Goal: Task Accomplishment & Management: Manage account settings

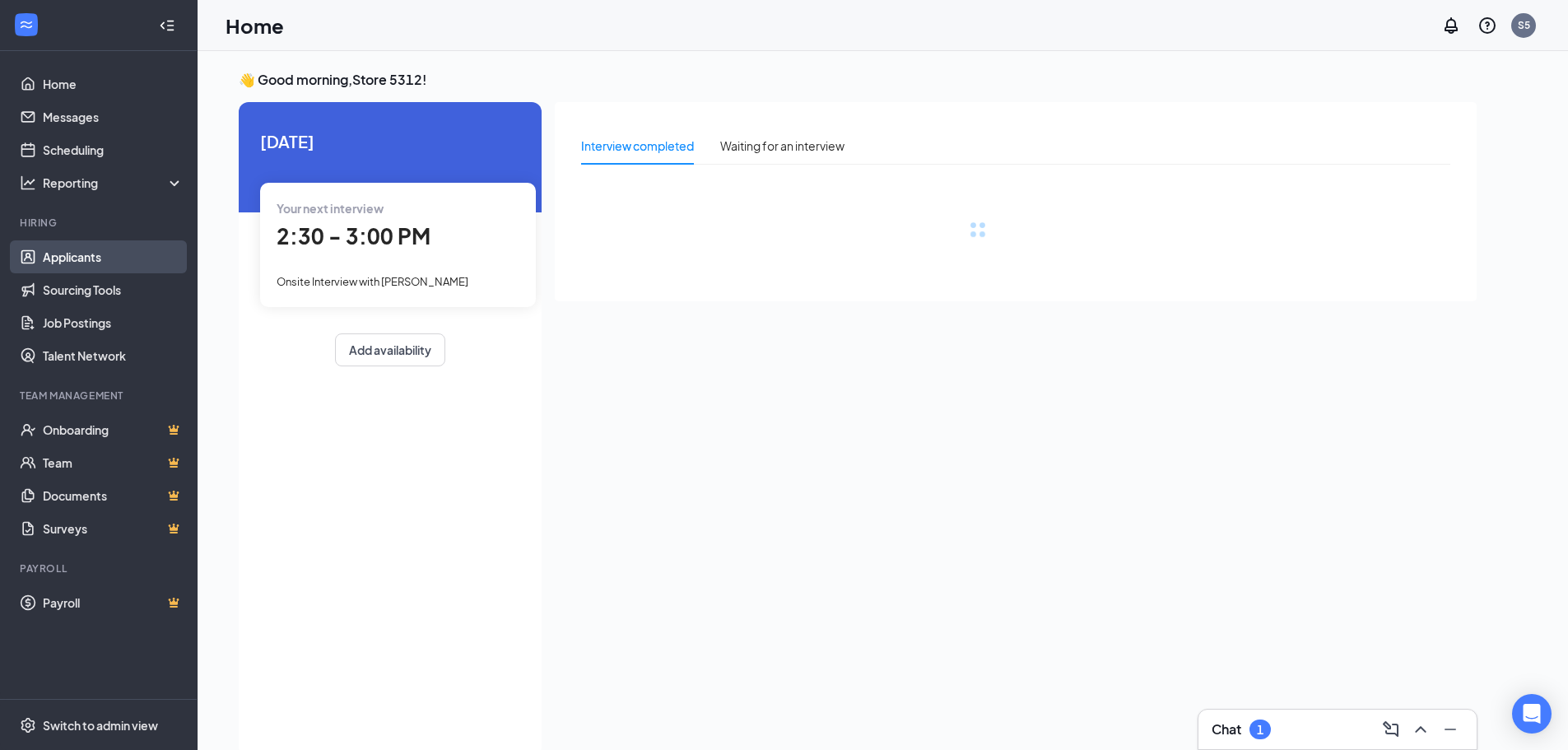
click at [63, 255] on link "Applicants" at bounding box center [113, 256] width 141 height 33
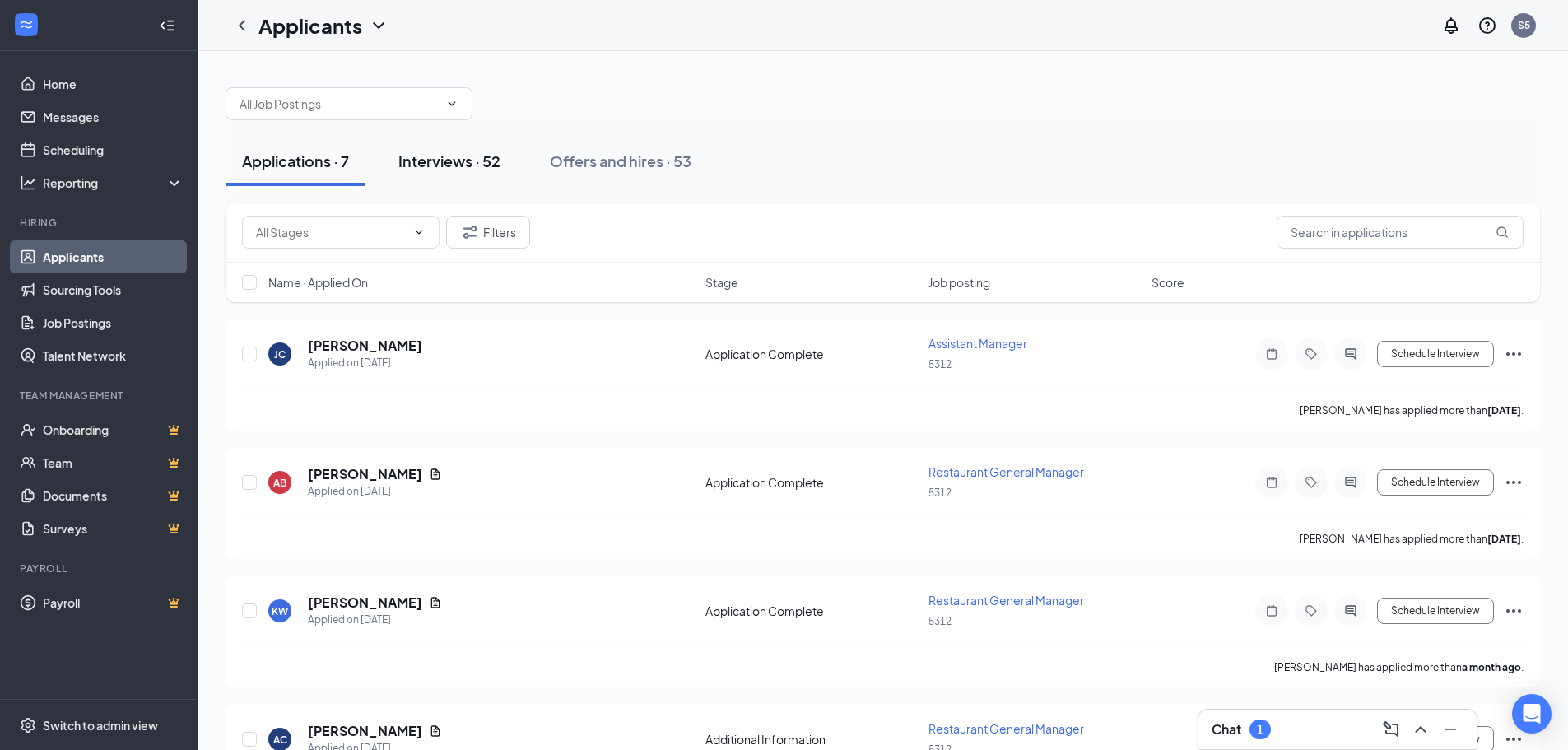
click at [483, 155] on div "Interviews · 52" at bounding box center [449, 161] width 102 height 21
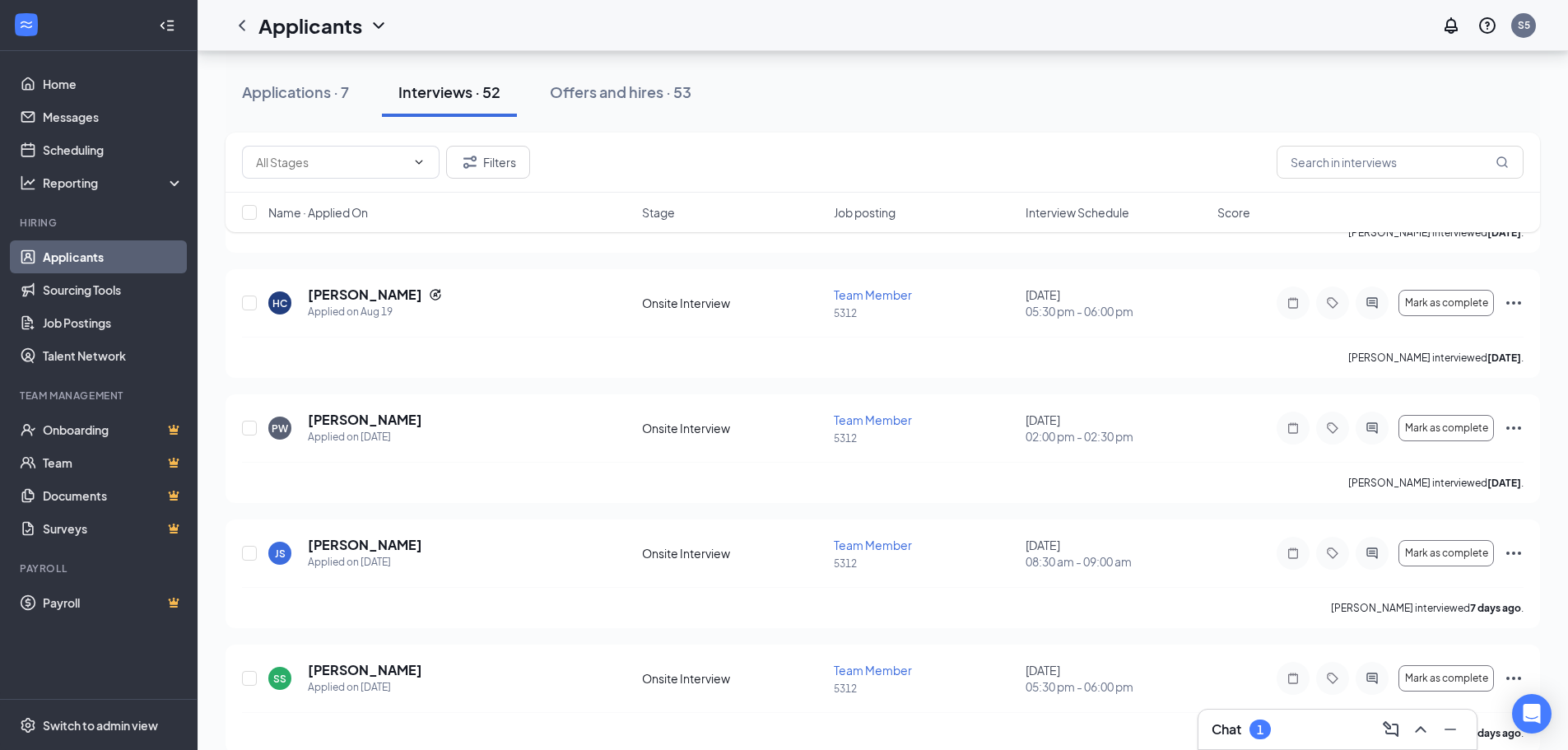
scroll to position [823, 0]
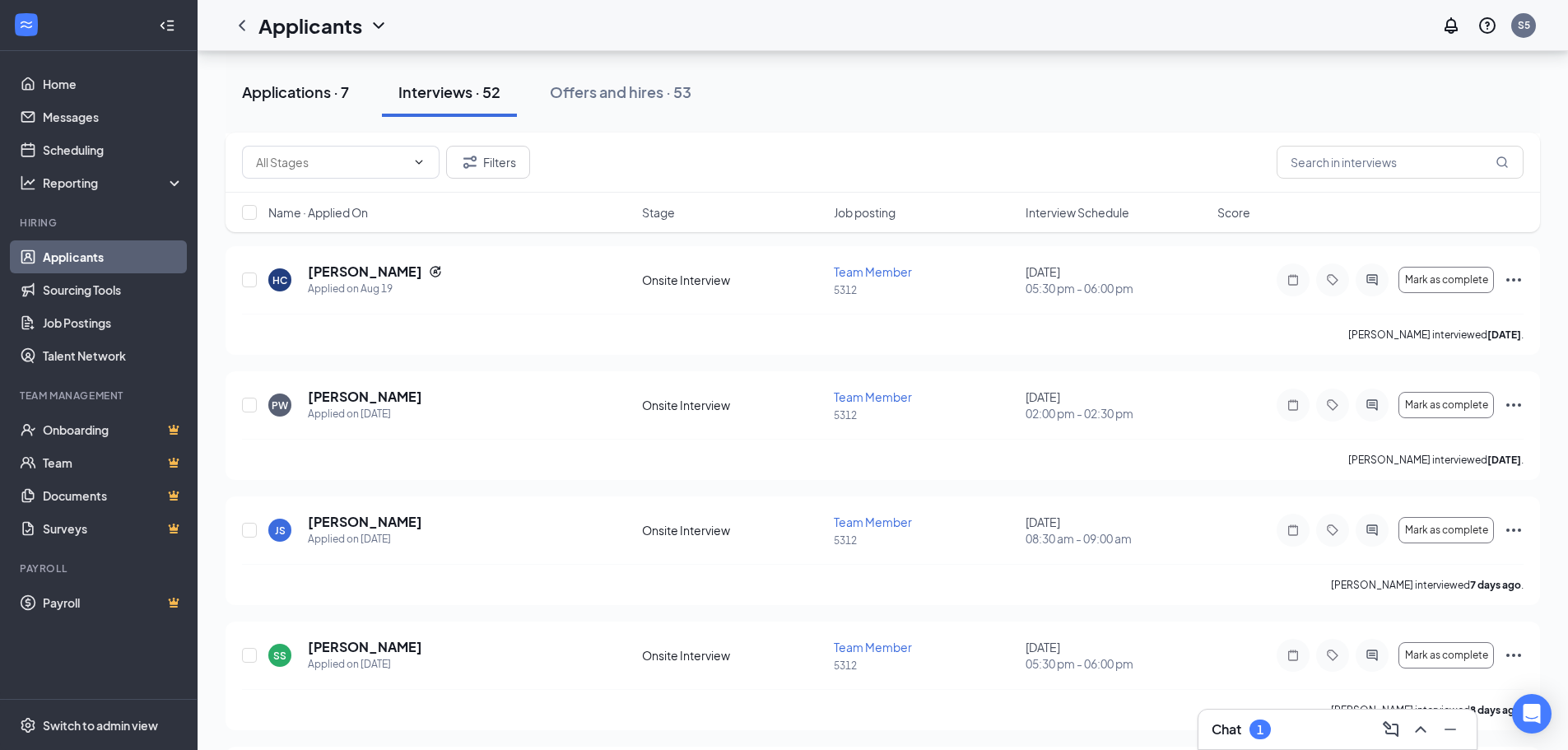
click at [323, 82] on div "Applications · 7" at bounding box center [296, 92] width 107 height 21
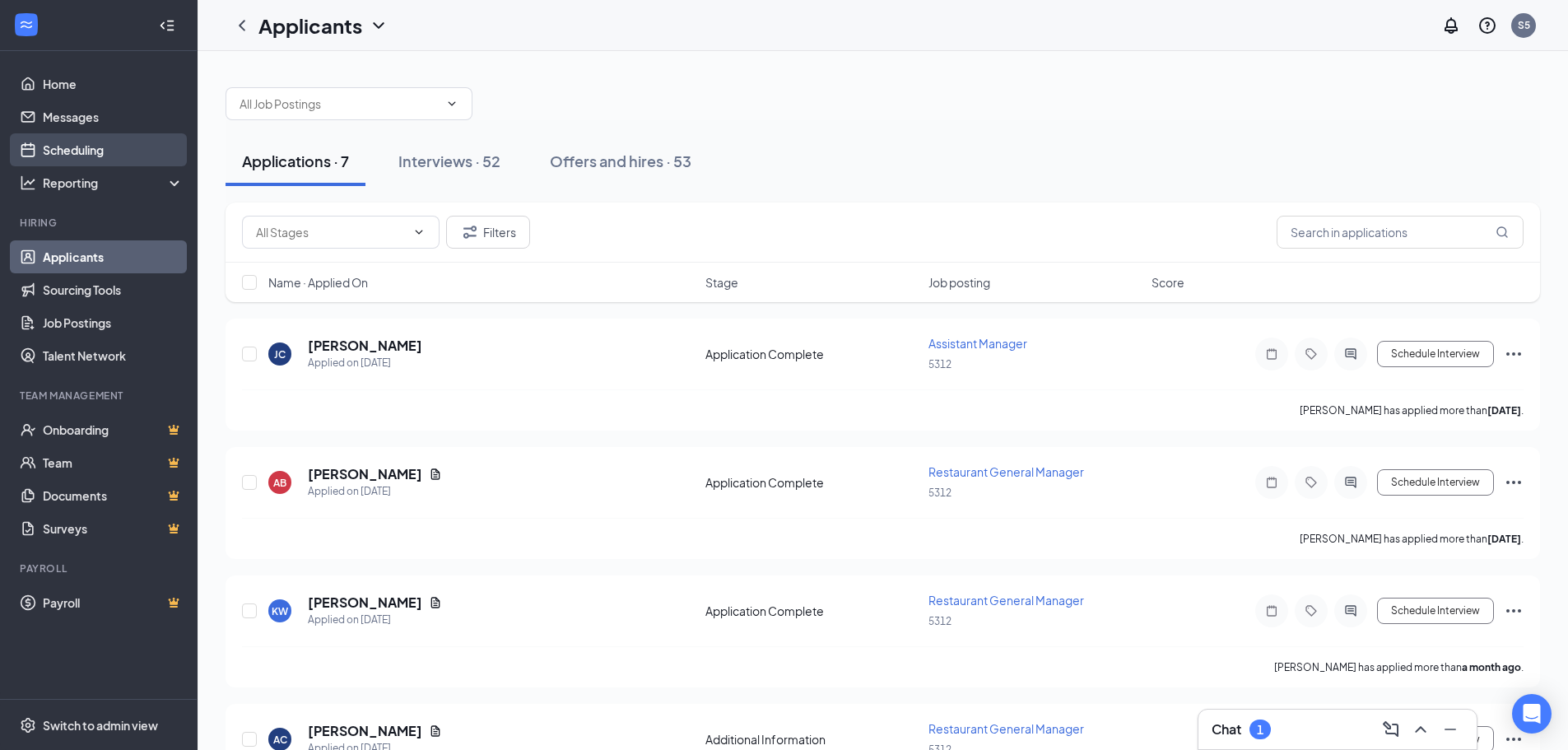
click at [95, 155] on link "Scheduling" at bounding box center [113, 150] width 141 height 33
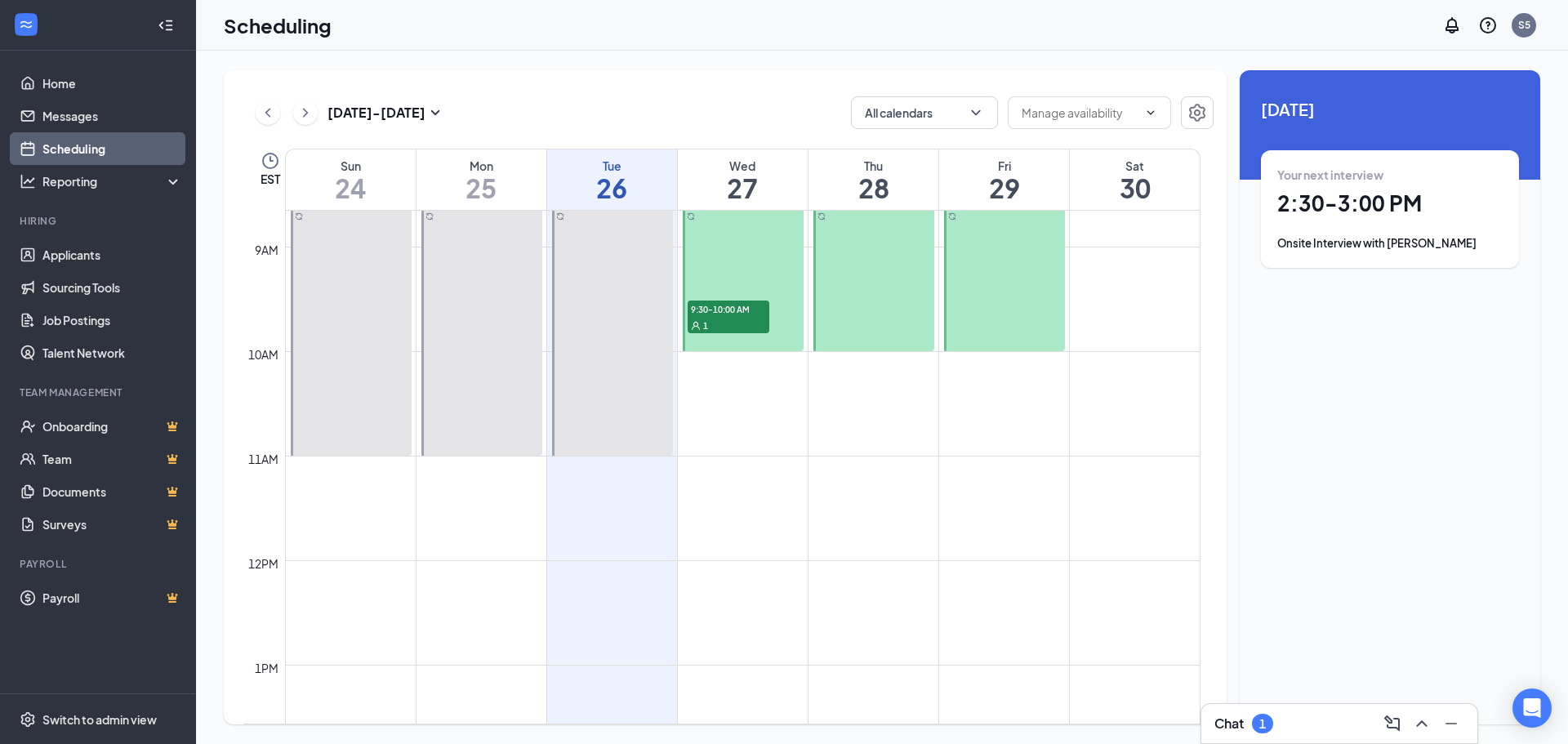
scroll to position [966, 0]
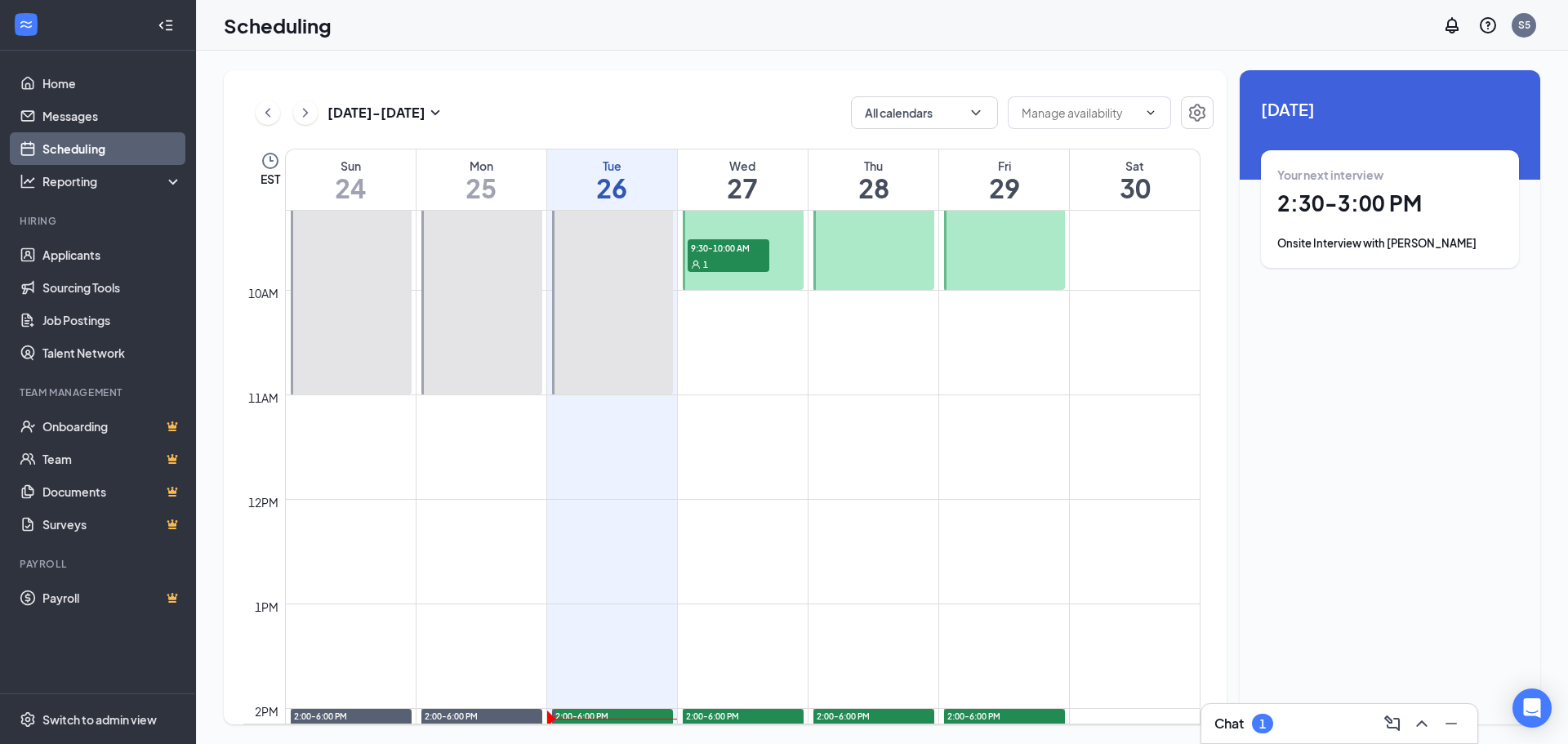
click at [736, 248] on span "9:30-10:00 AM" at bounding box center [728, 247] width 82 height 16
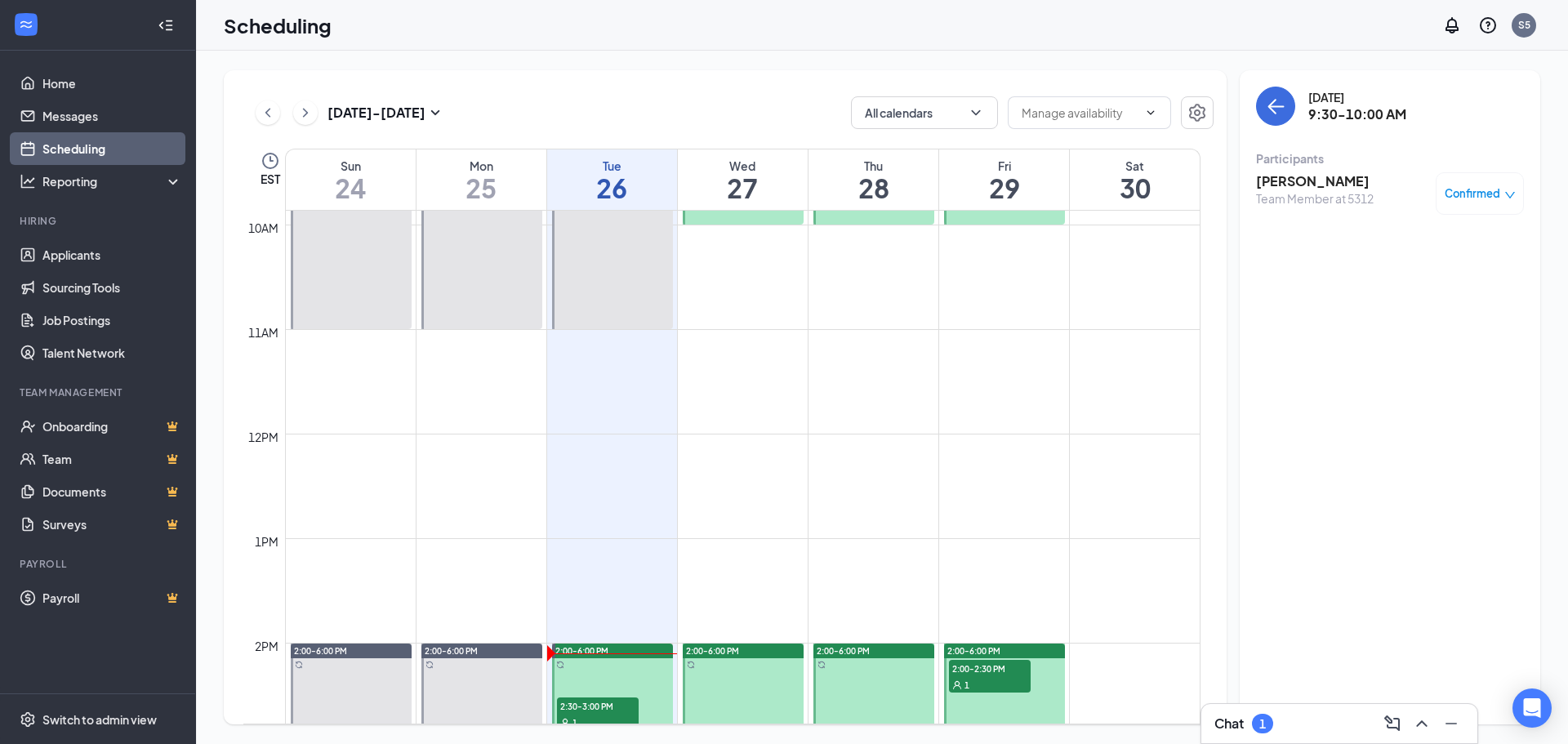
scroll to position [1210, 0]
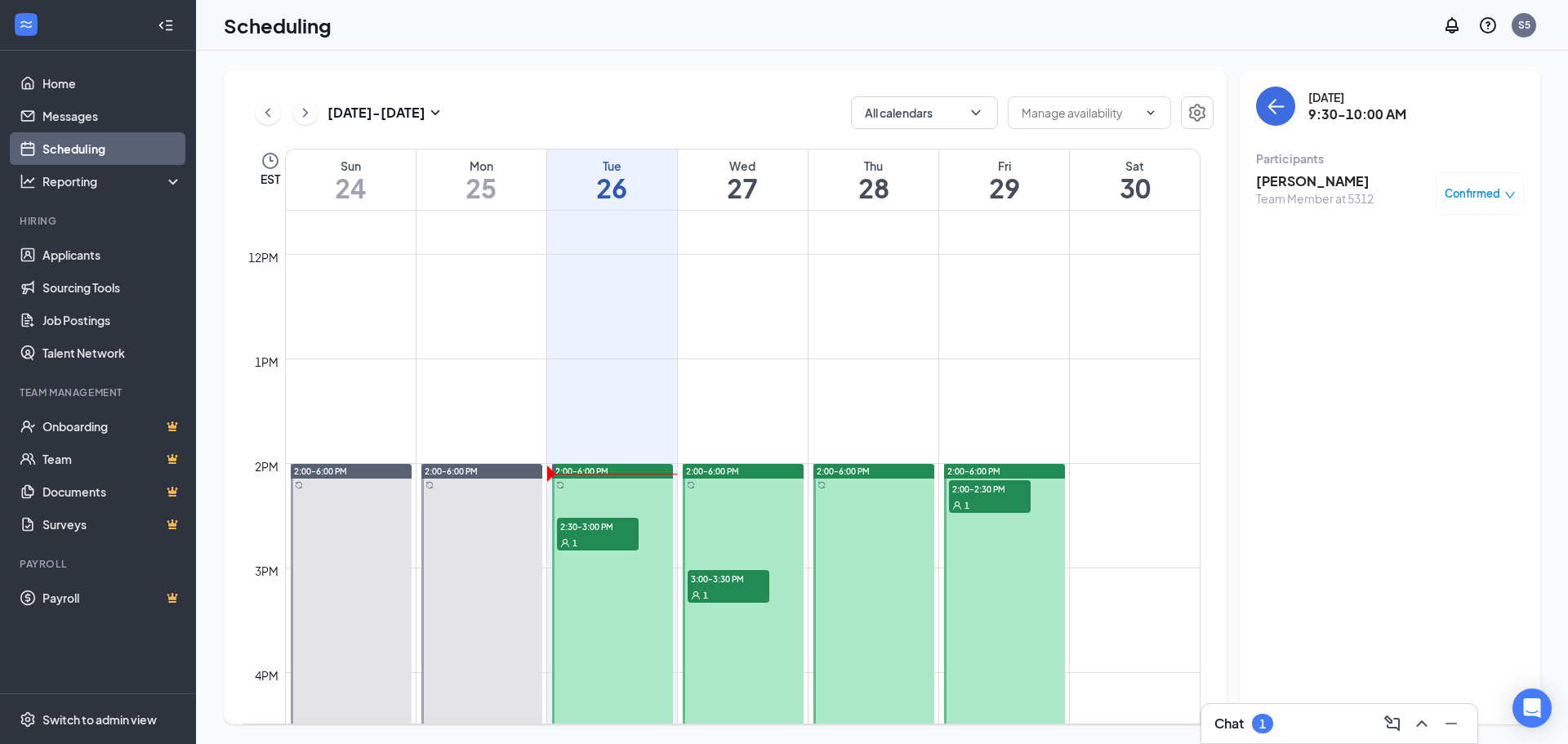
click at [594, 527] on span "2:30-3:00 PM" at bounding box center [597, 526] width 82 height 16
click at [726, 574] on span "3:00-3:30 PM" at bounding box center [728, 578] width 82 height 16
click at [729, 580] on span "3:00-3:30 PM" at bounding box center [728, 578] width 82 height 16
click at [972, 501] on div "1" at bounding box center [990, 504] width 82 height 16
click at [1511, 196] on icon "down" at bounding box center [1509, 195] width 12 height 12
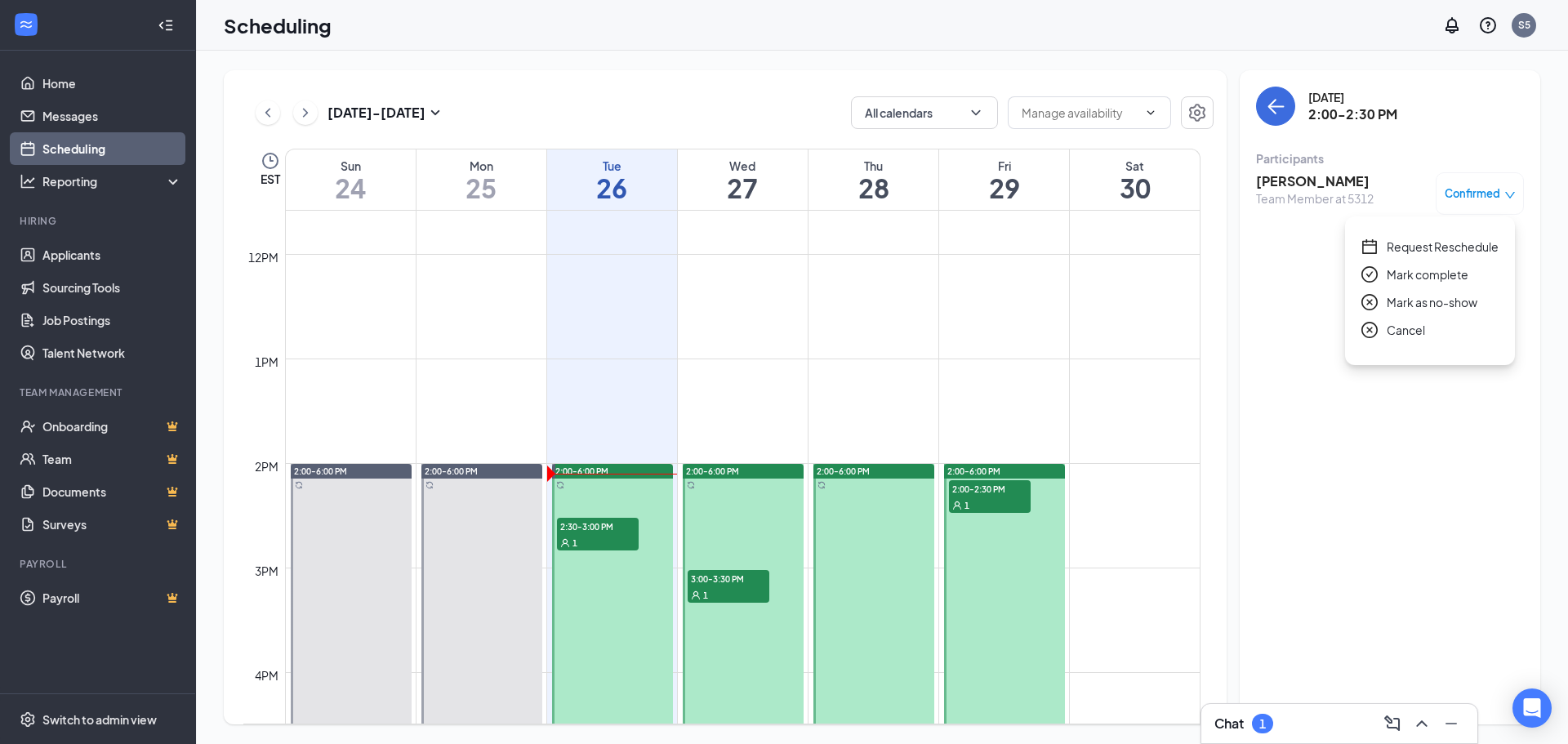
click at [1386, 330] on div "Cancel" at bounding box center [1430, 330] width 137 height 18
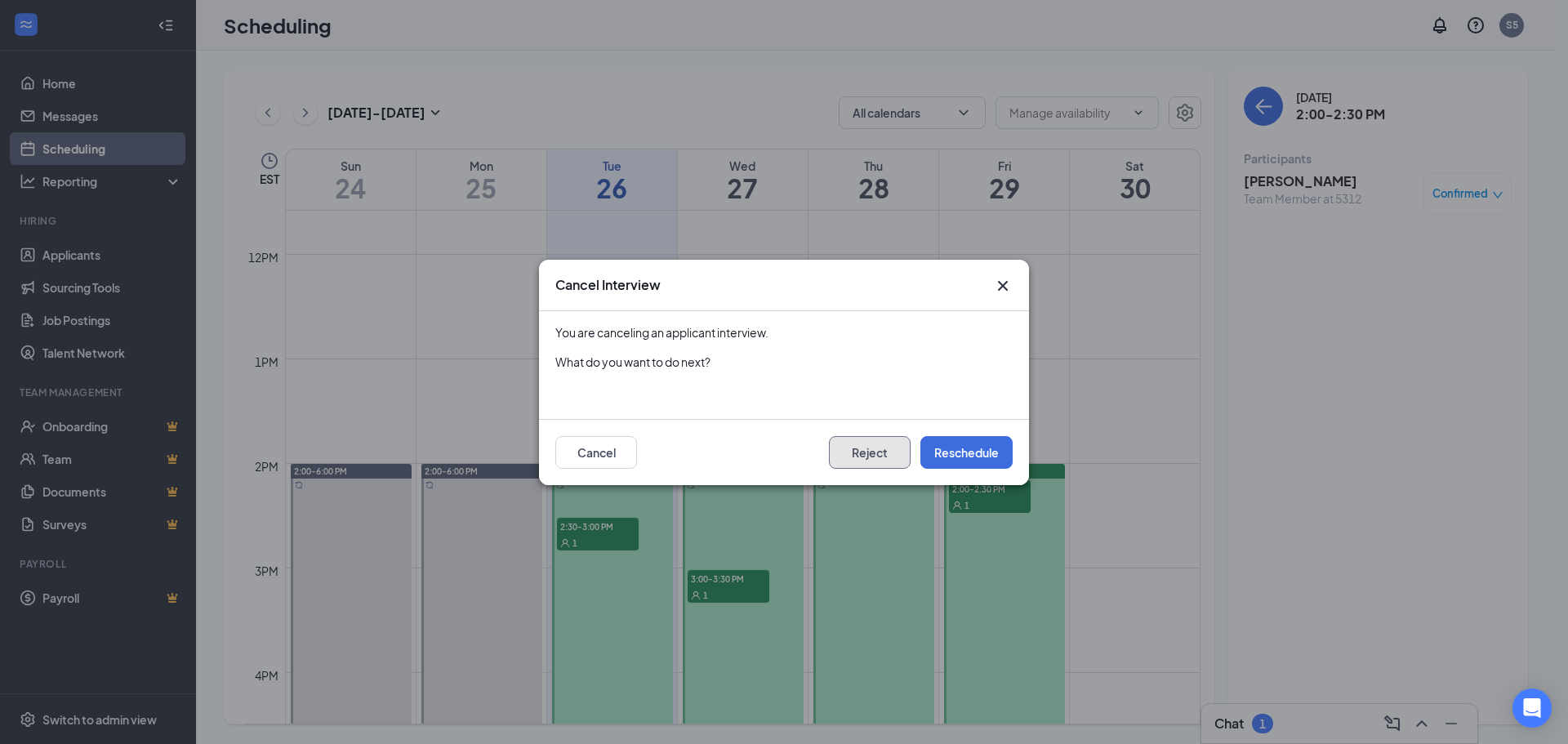
click at [891, 461] on button "Reject" at bounding box center [870, 452] width 82 height 32
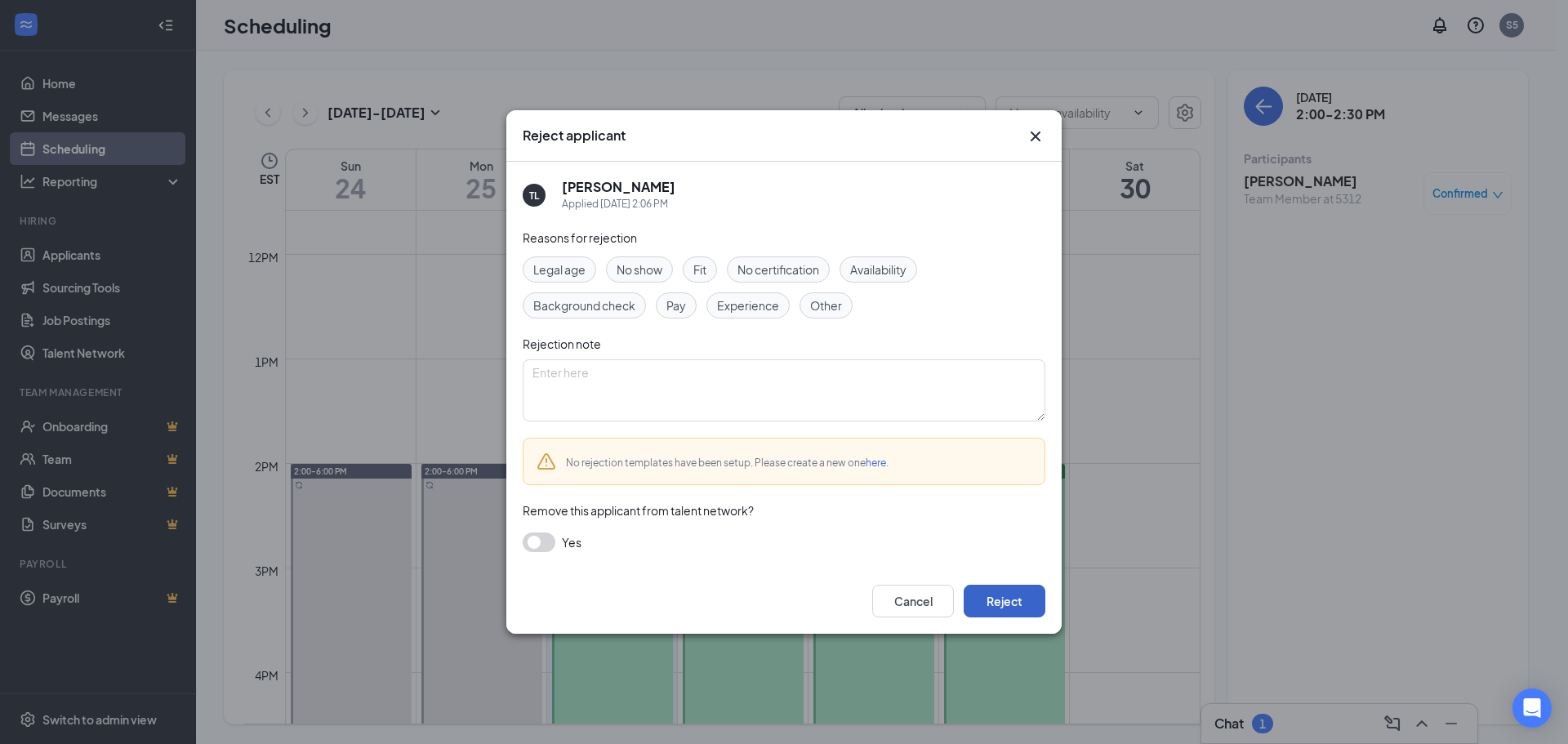
click at [1007, 610] on button "Reject" at bounding box center [1004, 601] width 82 height 32
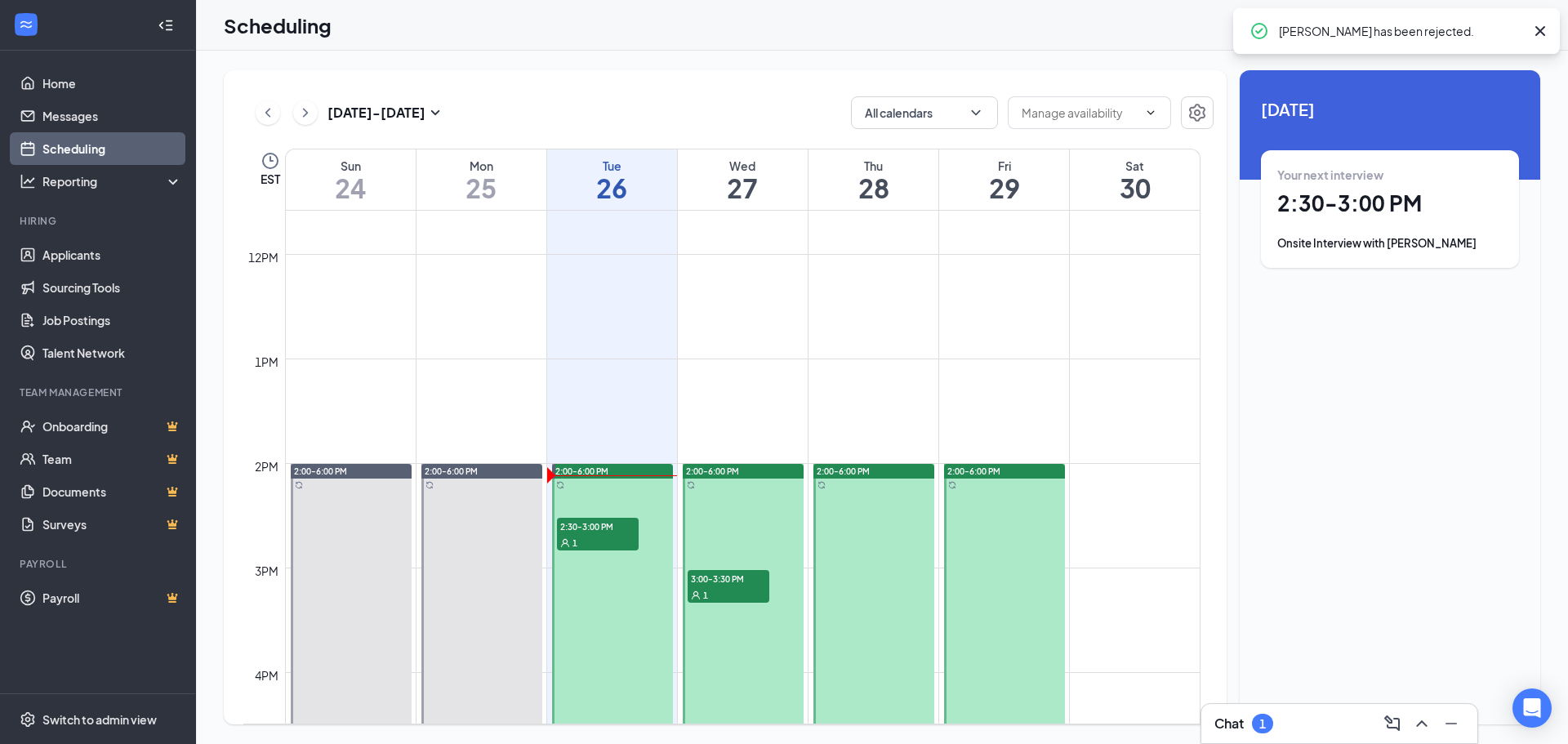
click at [1341, 724] on div "Chat 1" at bounding box center [1339, 723] width 250 height 26
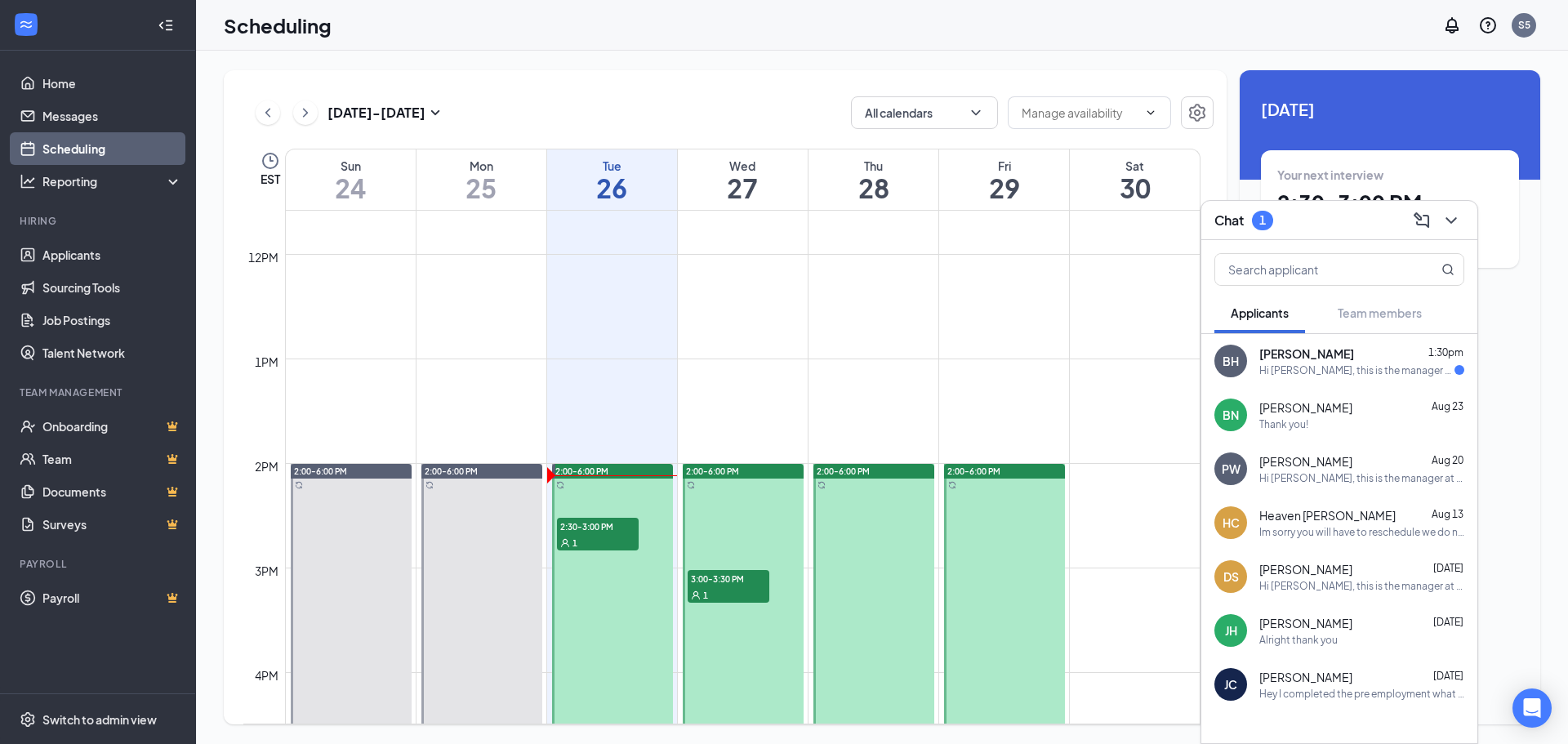
click at [1304, 366] on div "Hi [PERSON_NAME], this is the manager at Burger King Your interview with us for…" at bounding box center [1357, 370] width 195 height 14
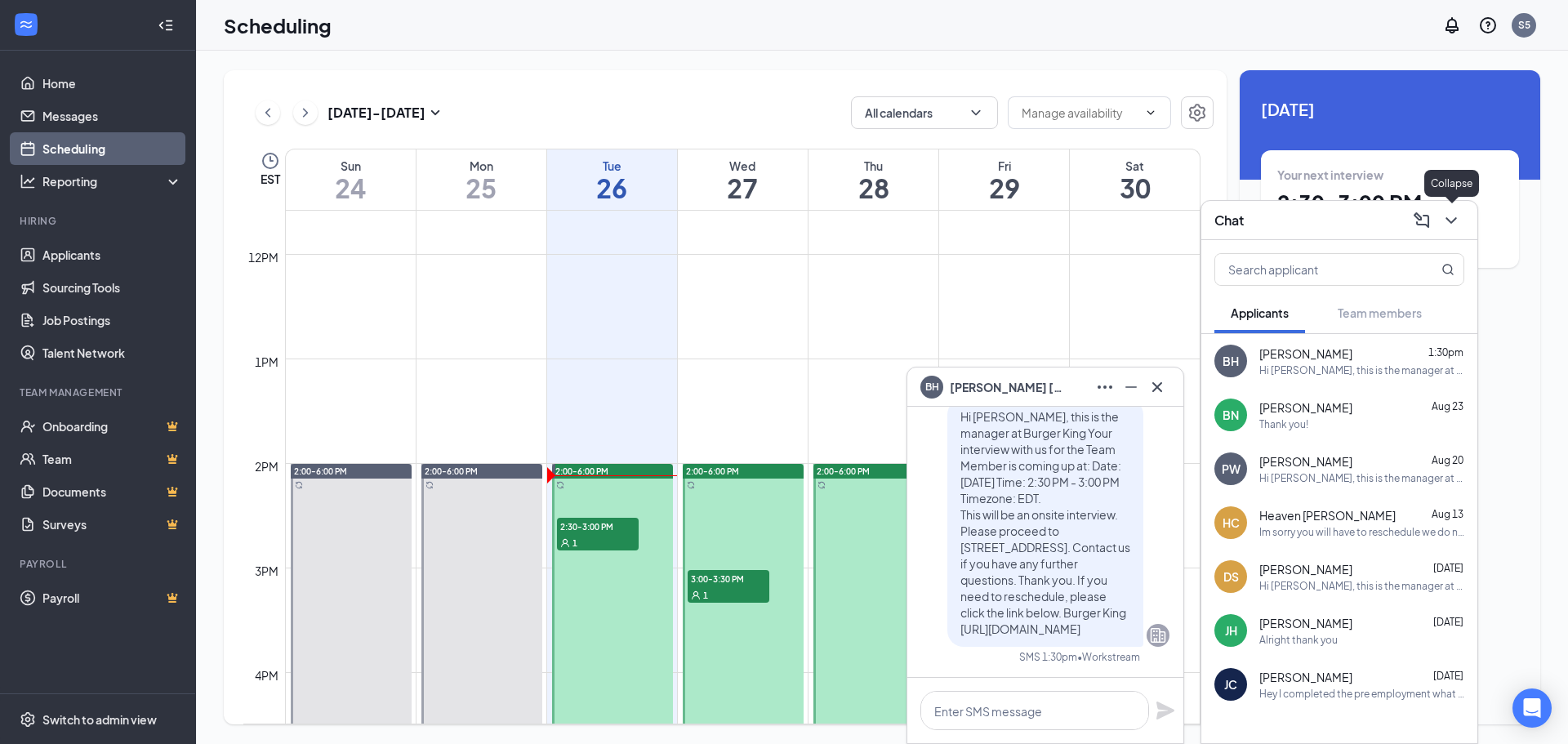
click at [1453, 215] on icon "ChevronDown" at bounding box center [1452, 221] width 20 height 20
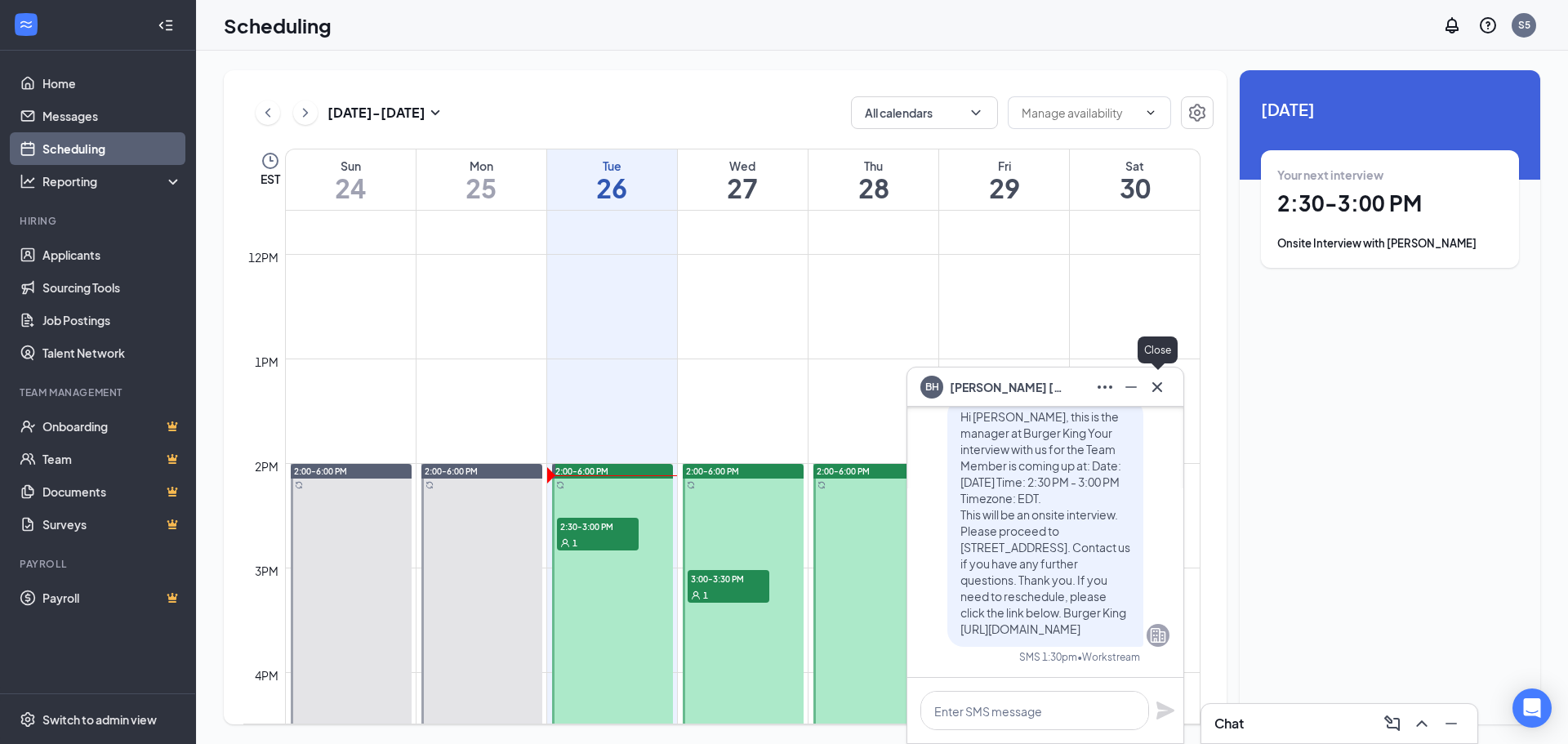
click at [1163, 381] on icon "Cross" at bounding box center [1158, 387] width 20 height 20
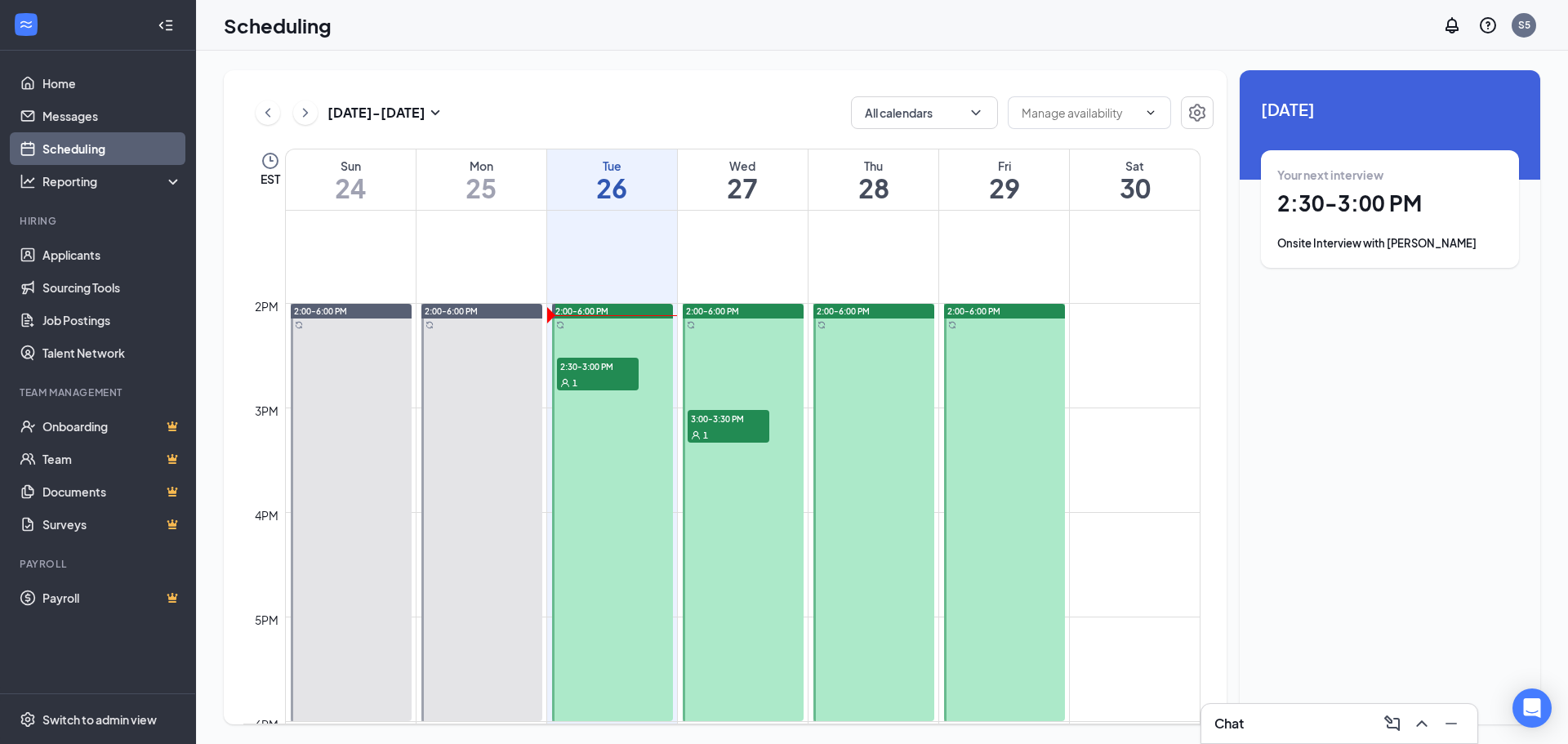
scroll to position [1373, 0]
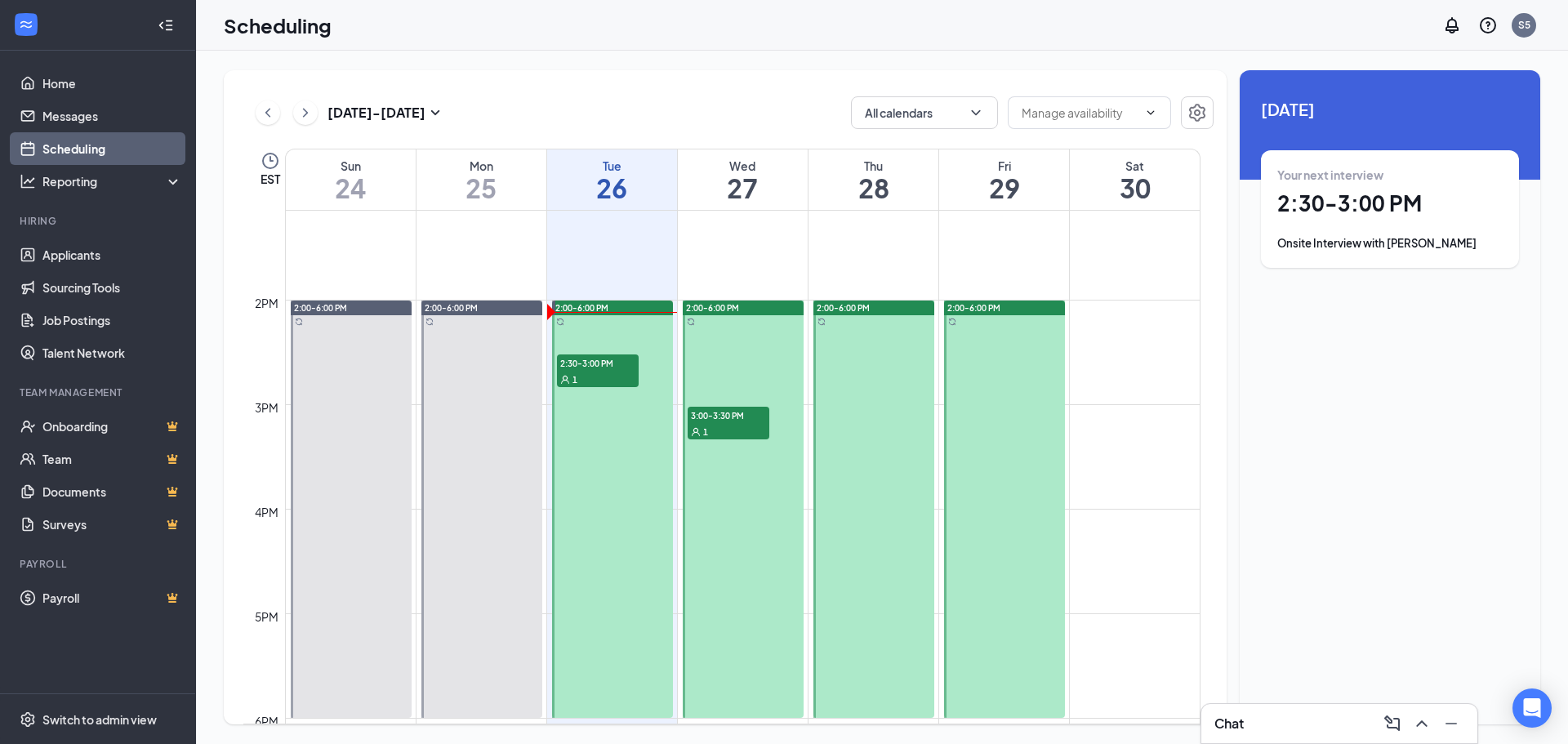
click at [713, 407] on span "3:00-3:30 PM" at bounding box center [728, 415] width 82 height 16
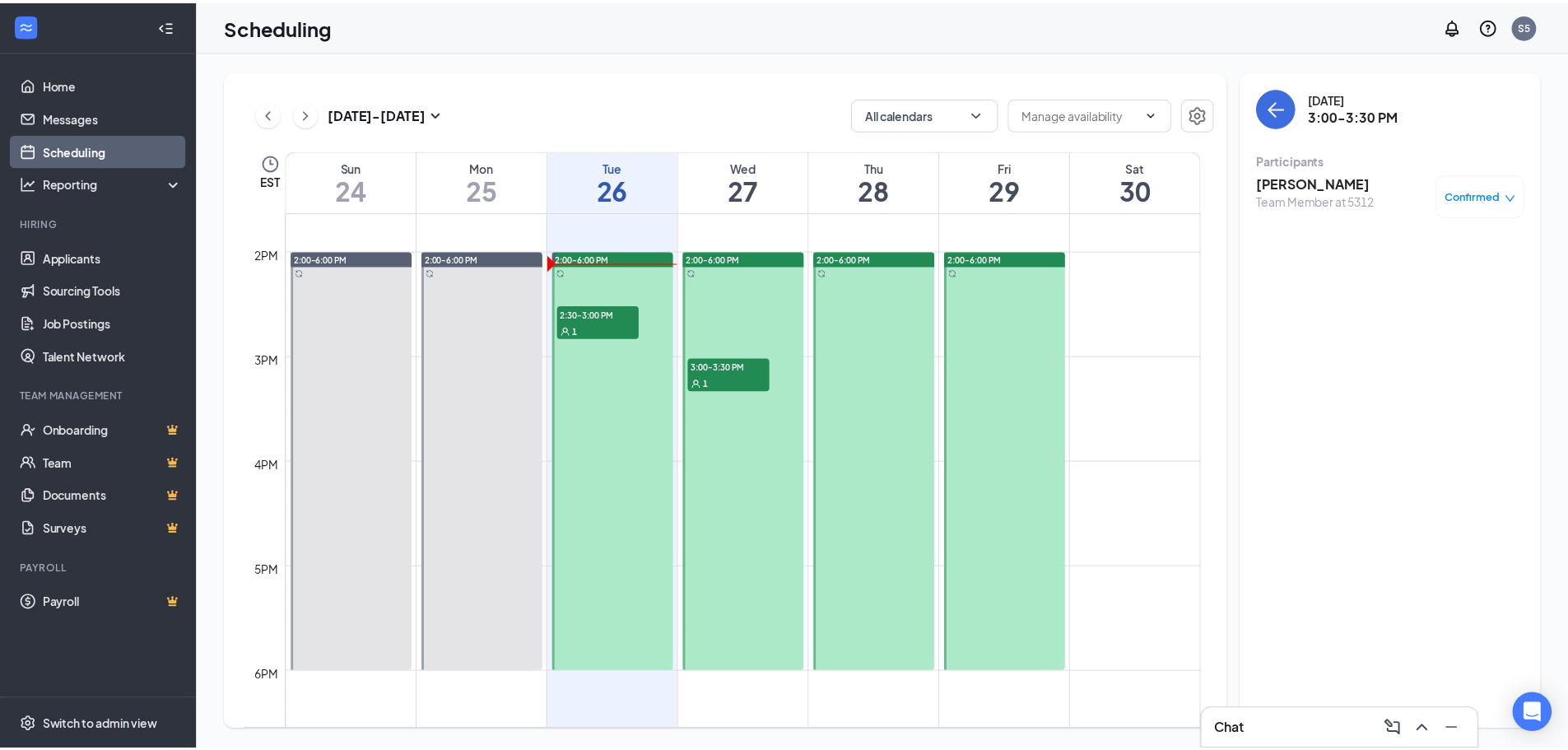
scroll to position [1435, 0]
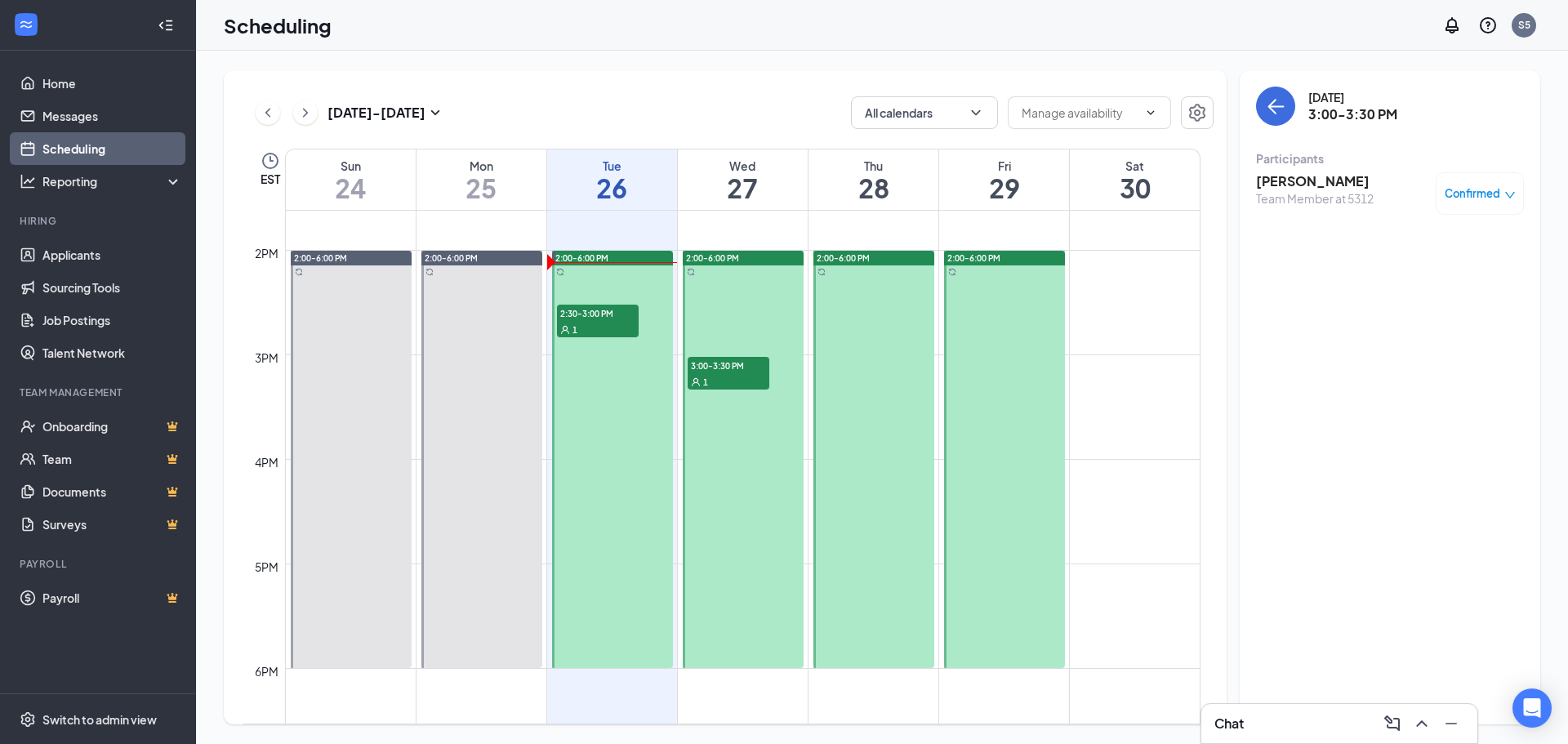
click at [596, 303] on div "2:30-3:00 PM 1" at bounding box center [598, 321] width 85 height 36
click at [89, 80] on link "Home" at bounding box center [112, 83] width 140 height 32
